Goal: Transaction & Acquisition: Obtain resource

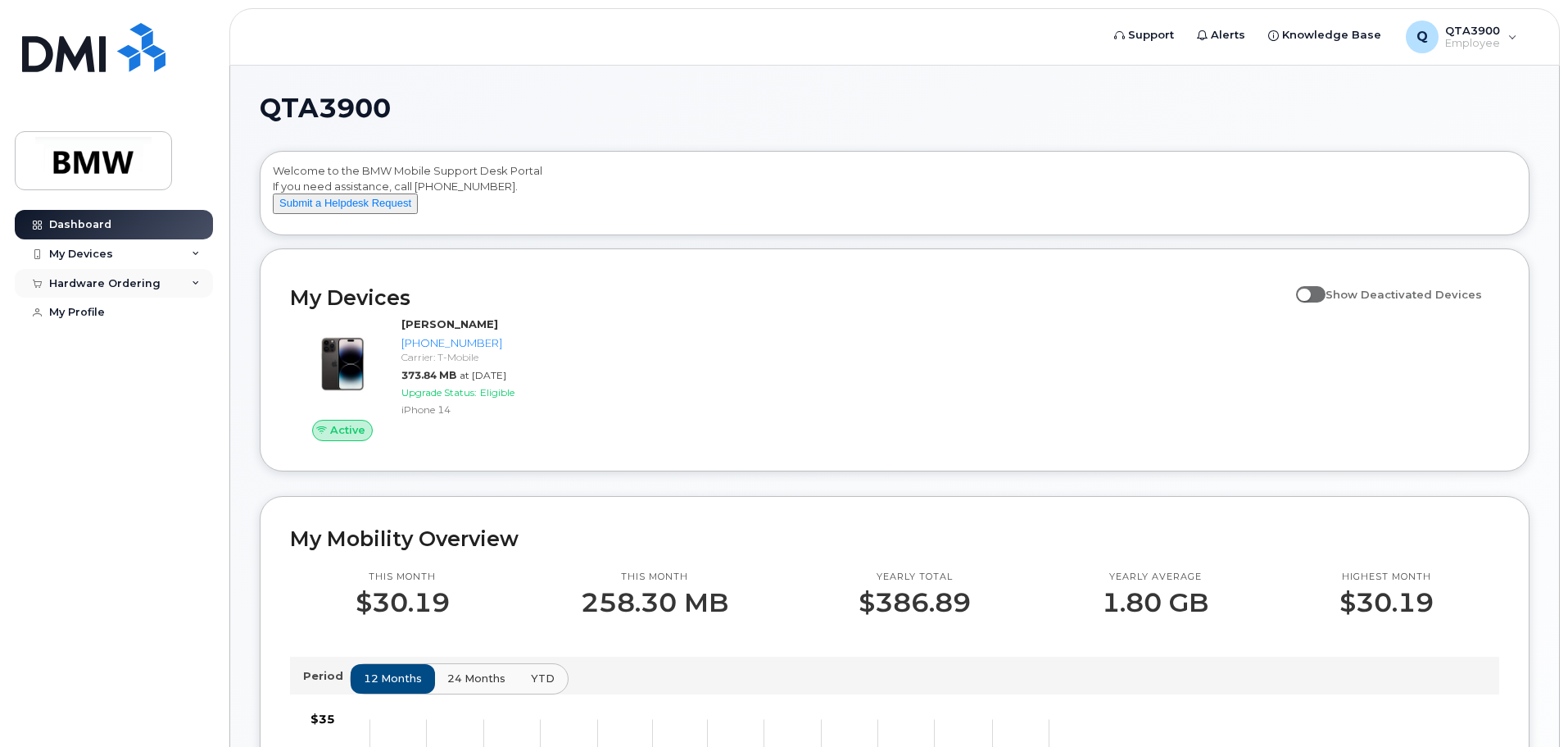
click at [133, 285] on div "Hardware Ordering" at bounding box center [105, 283] width 111 height 13
click at [113, 342] on div "New Order" at bounding box center [88, 343] width 63 height 15
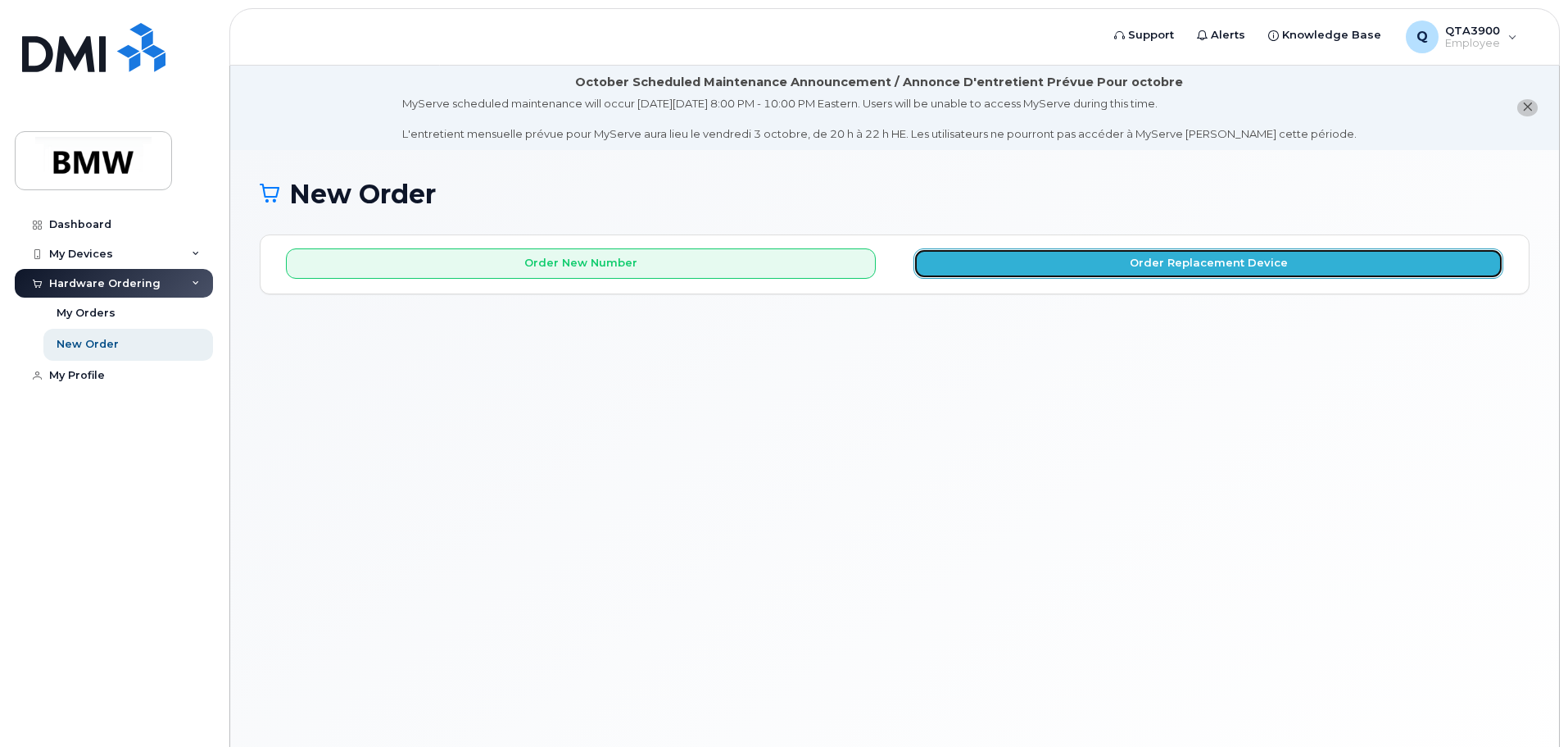
click at [1133, 263] on button "Order Replacement Device" at bounding box center [1208, 263] width 590 height 30
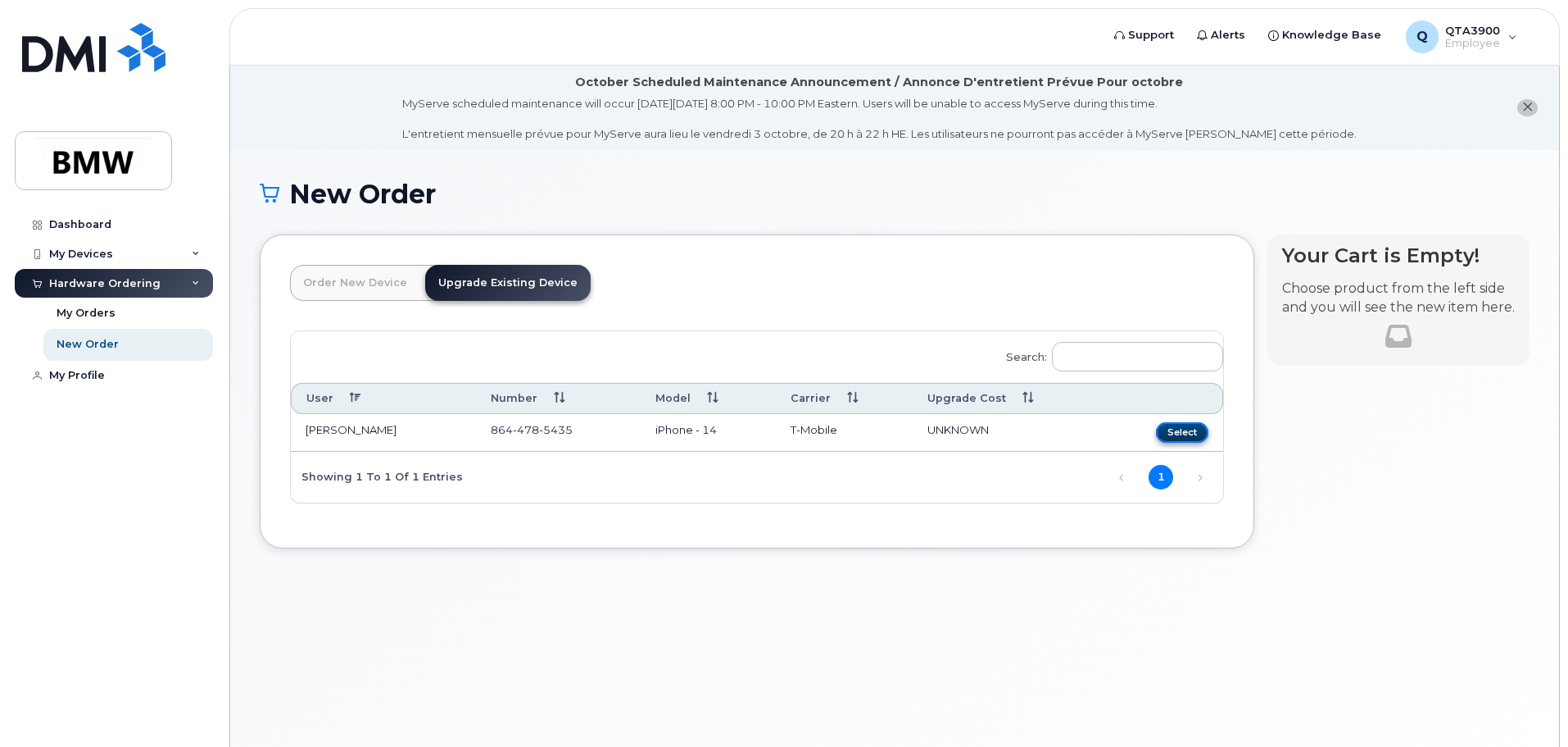
click at [1178, 425] on button "Select" at bounding box center [1182, 432] width 52 height 21
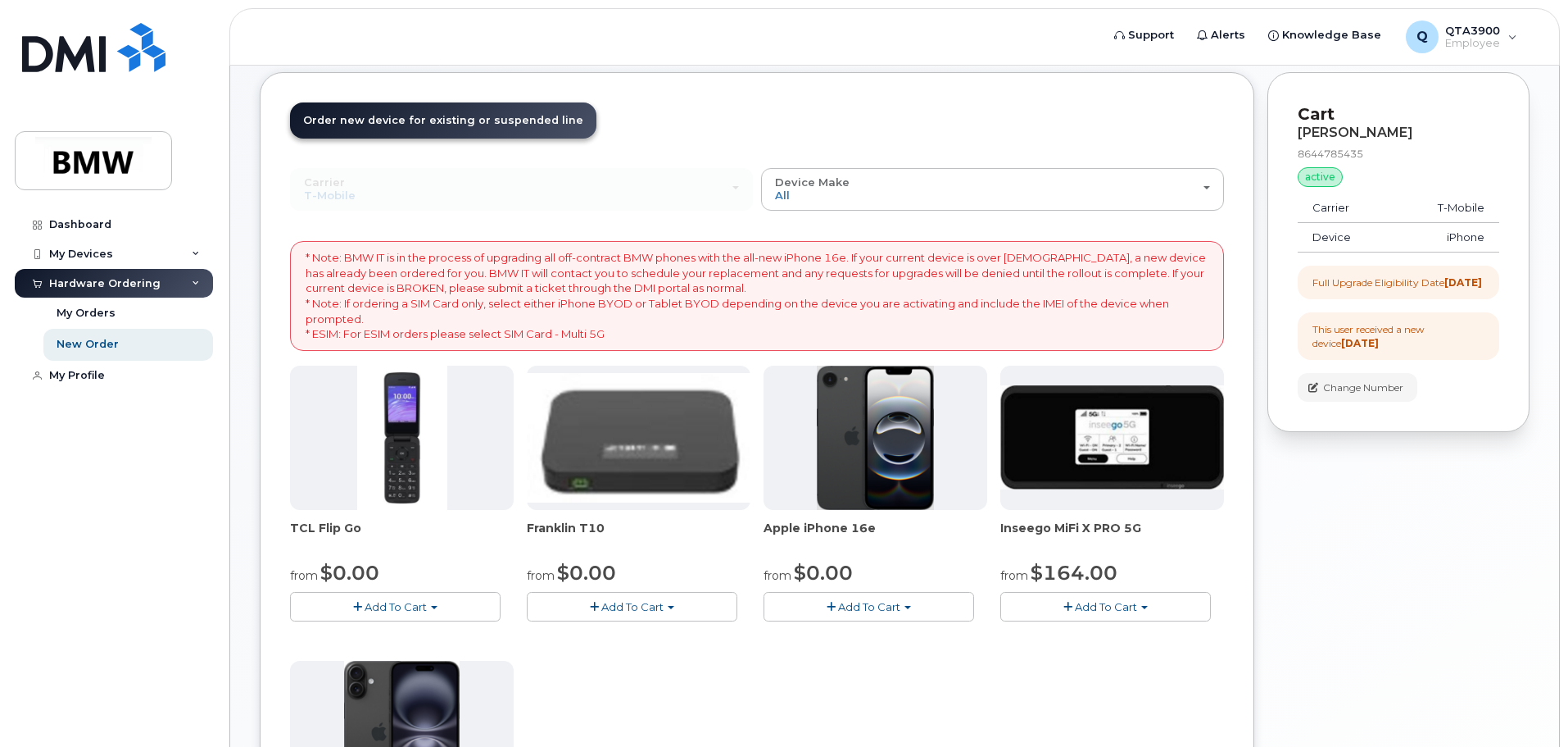
scroll to position [137, 0]
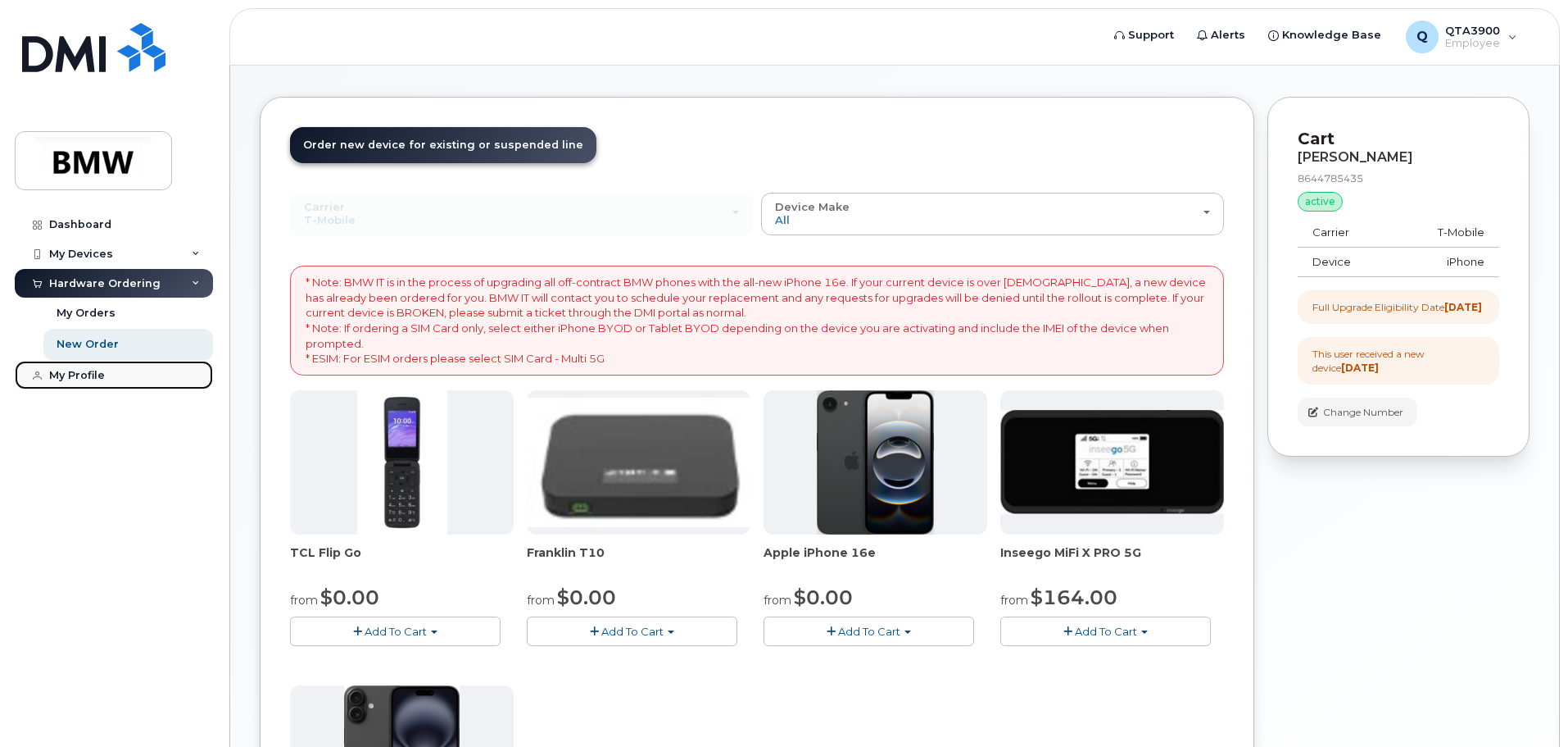
click at [53, 379] on div "My Profile" at bounding box center [77, 375] width 56 height 13
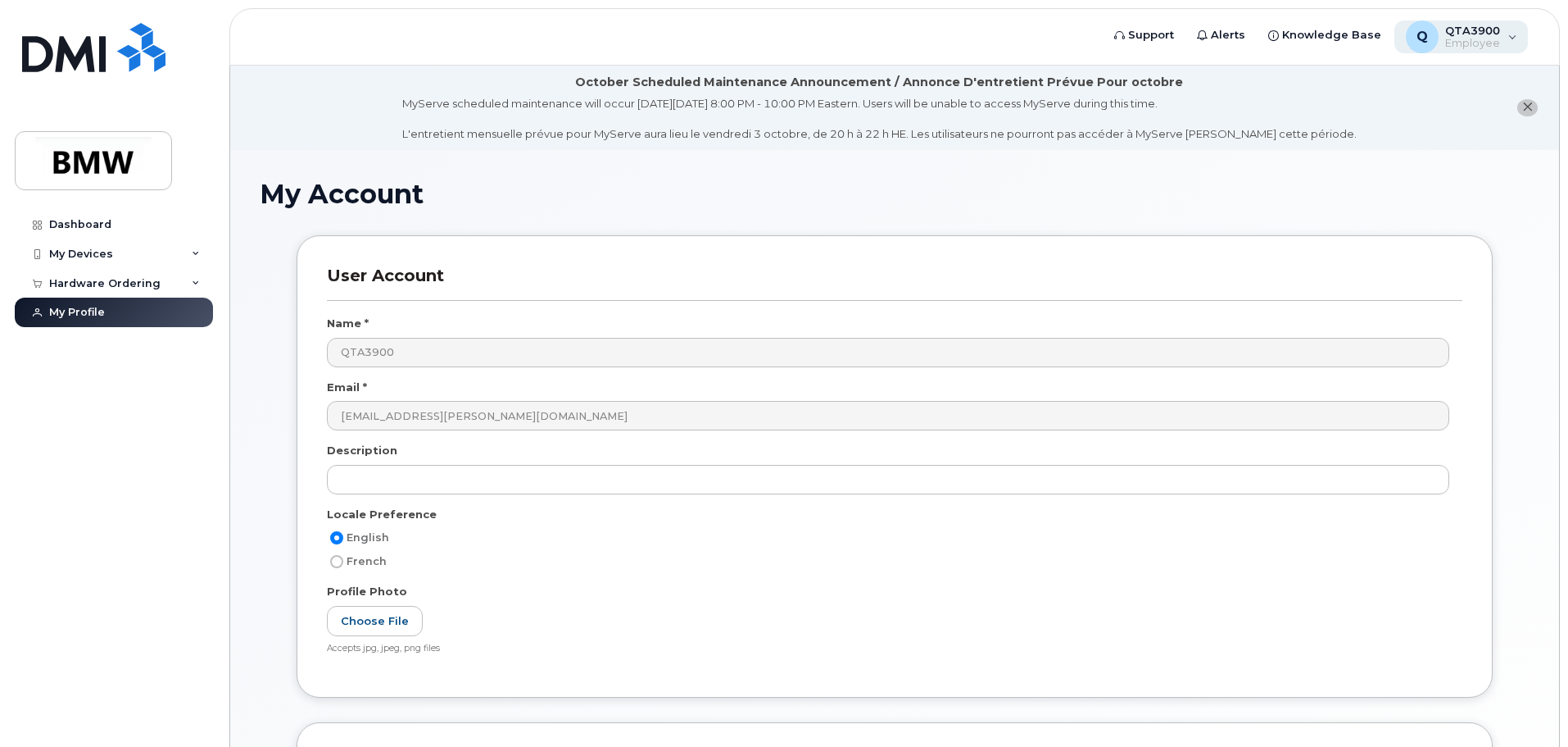
click at [1518, 42] on div "Q QTA3900 Employee" at bounding box center [1461, 37] width 135 height 33
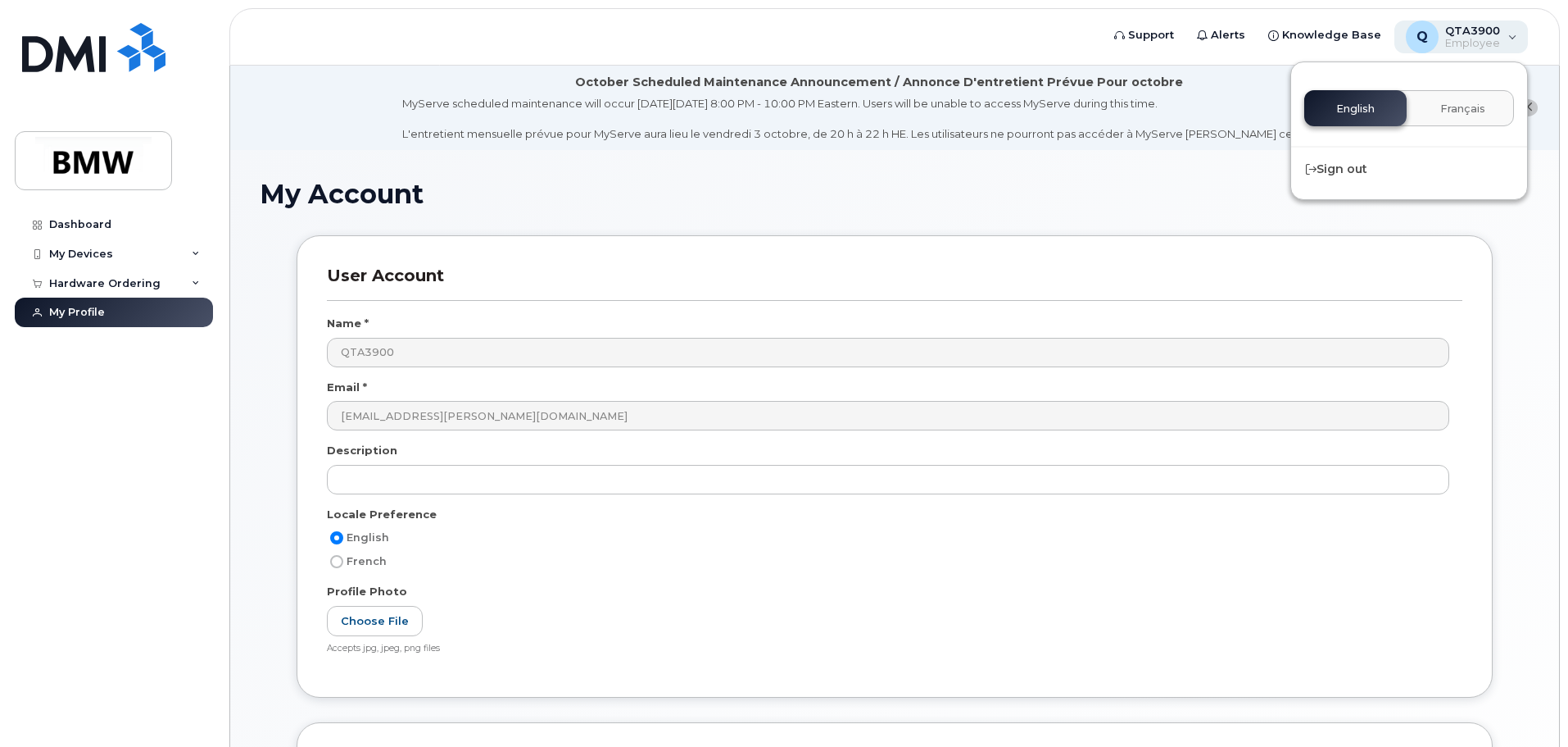
click at [1518, 42] on div "Q QTA3900 Employee" at bounding box center [1461, 37] width 135 height 33
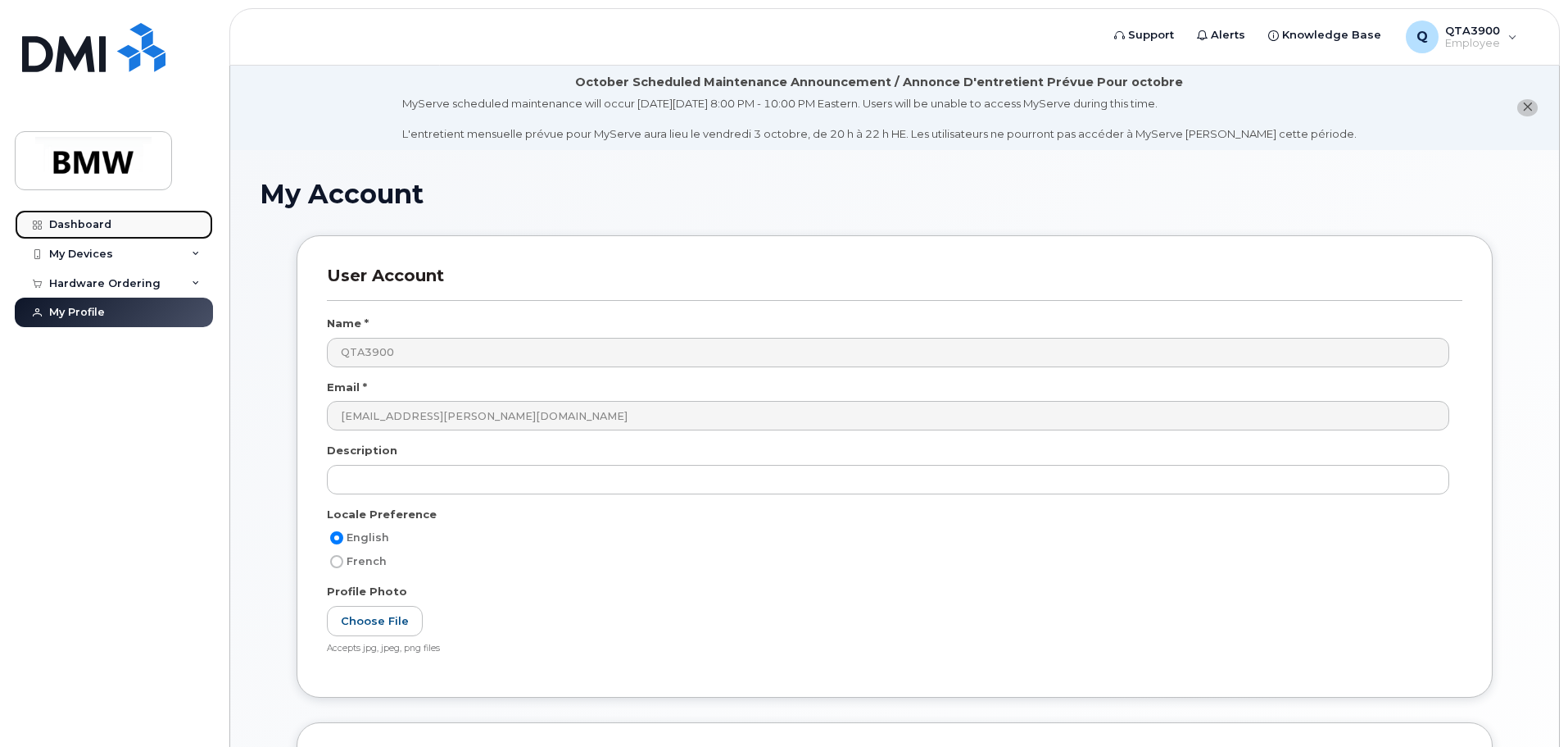
click at [89, 225] on div "Dashboard" at bounding box center [81, 224] width 63 height 13
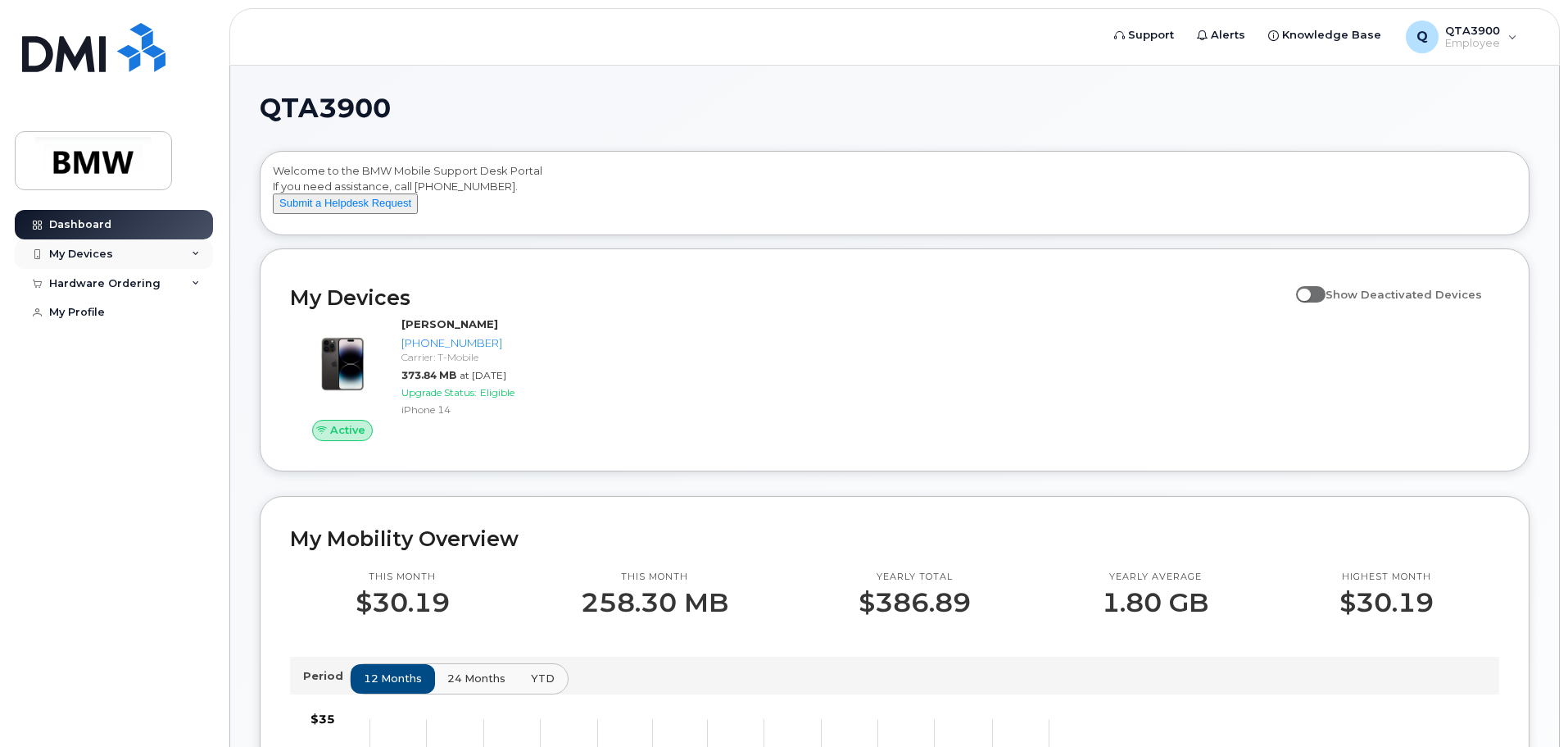
click at [191, 260] on div "My Devices" at bounding box center [114, 254] width 198 height 30
